Goal: Transaction & Acquisition: Subscribe to service/newsletter

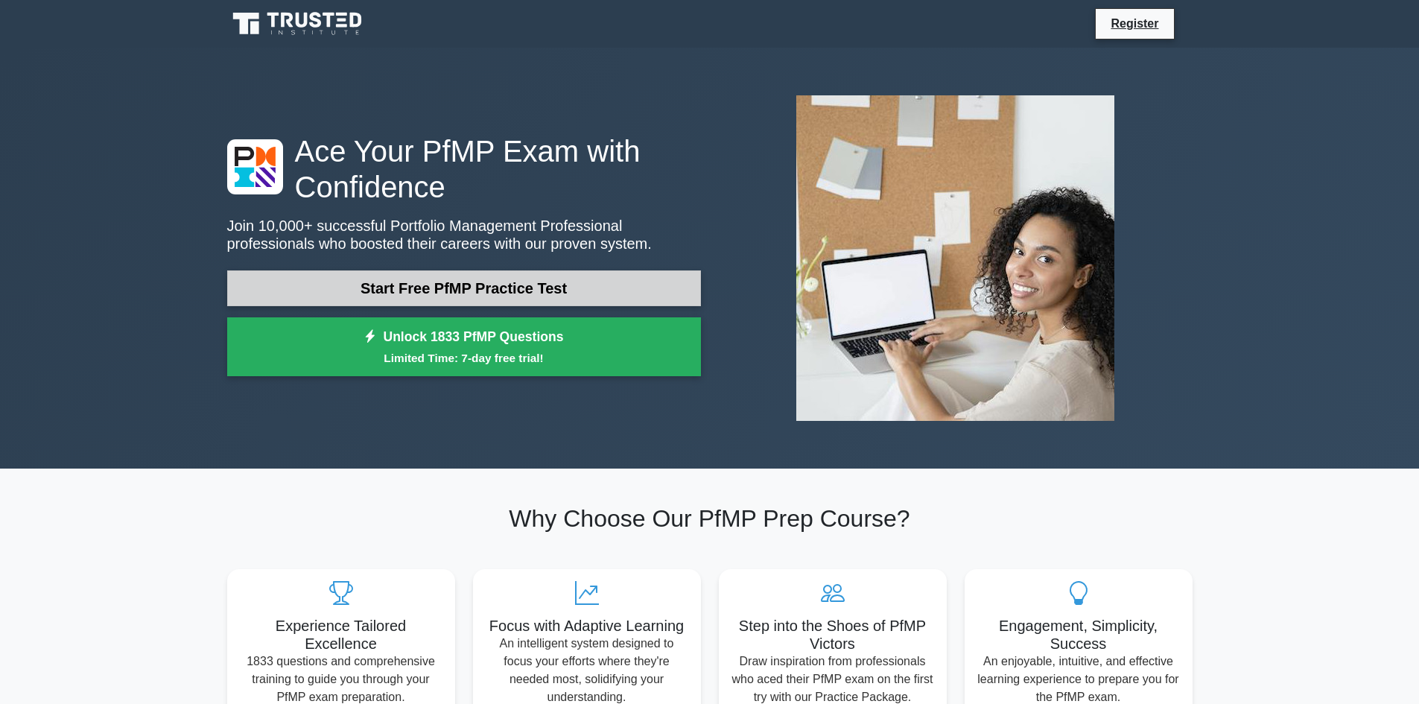
click at [463, 282] on link "Start Free PfMP Practice Test" at bounding box center [464, 288] width 474 height 36
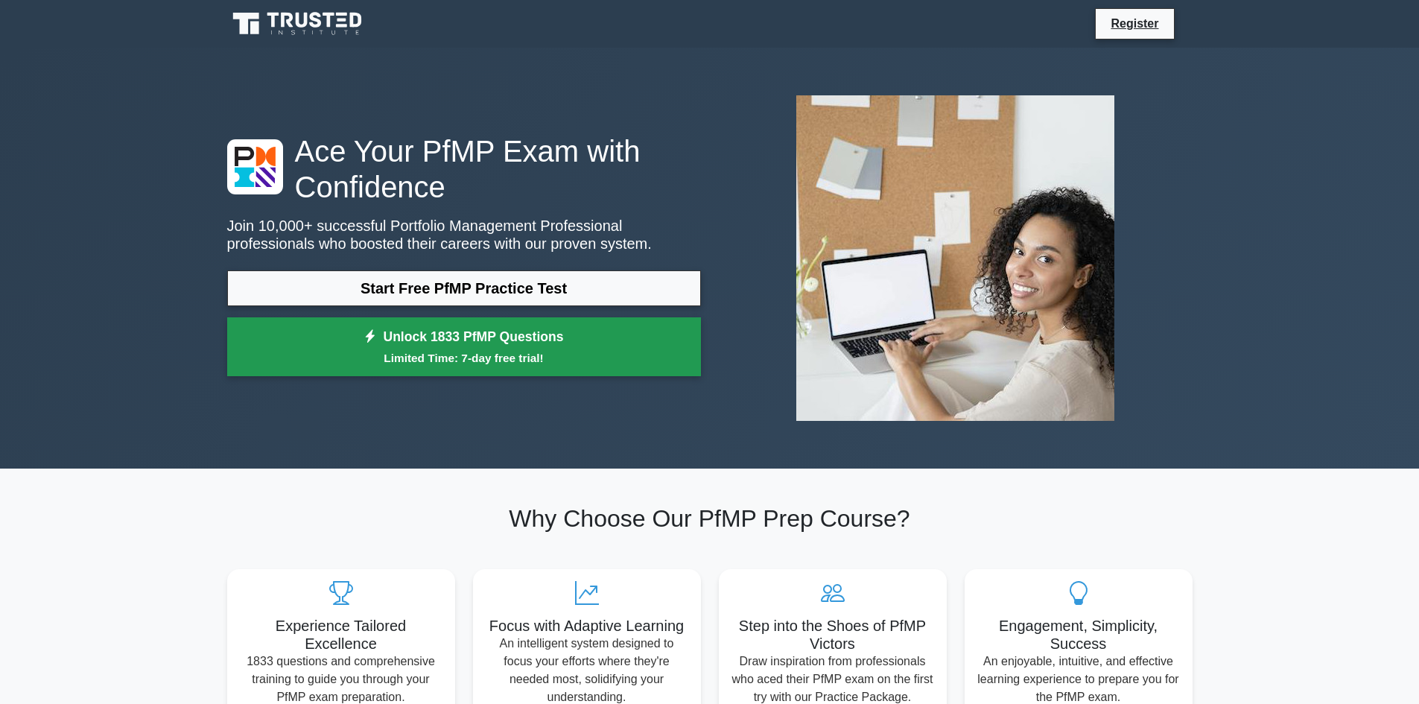
click at [537, 338] on link "Unlock 1833 PfMP Questions Limited Time: 7-day free trial!" at bounding box center [464, 347] width 474 height 60
